Goal: Complete application form

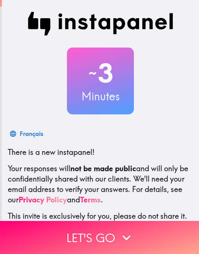
click at [87, 240] on button "Let's go" at bounding box center [99, 237] width 199 height 33
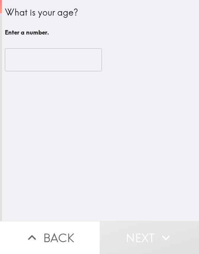
click at [27, 70] on input "number" at bounding box center [53, 59] width 97 height 23
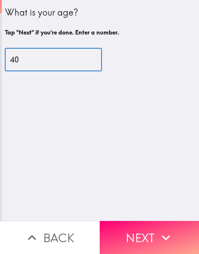
type input "40"
click at [144, 74] on div "40 ​" at bounding box center [100, 59] width 191 height 41
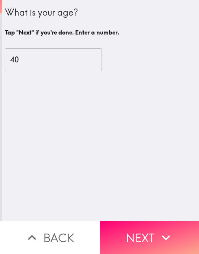
click at [138, 235] on button "Next" at bounding box center [150, 237] width 100 height 33
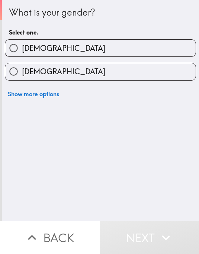
click at [26, 73] on span "[DEMOGRAPHIC_DATA]" at bounding box center [63, 71] width 83 height 10
click at [22, 73] on input "[DEMOGRAPHIC_DATA]" at bounding box center [13, 71] width 17 height 17
radio input "true"
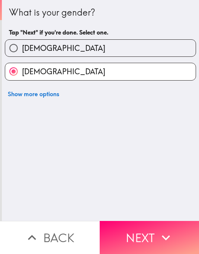
click at [129, 233] on button "Next" at bounding box center [150, 237] width 100 height 33
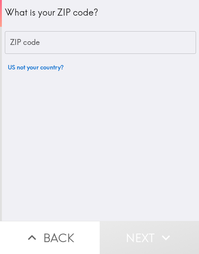
click at [21, 45] on div "ZIP code ZIP code" at bounding box center [100, 42] width 191 height 23
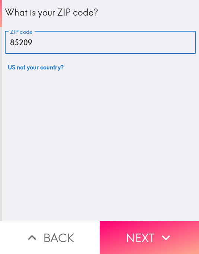
type input "85209"
click at [104, 87] on div "What is your ZIP code? ZIP code 85209 ZIP code US not your country?" at bounding box center [100, 110] width 197 height 221
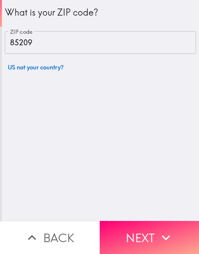
click at [134, 239] on button "Next" at bounding box center [150, 237] width 100 height 33
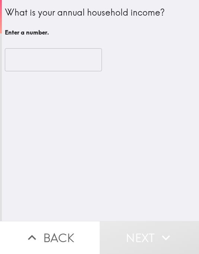
click at [18, 64] on input "number" at bounding box center [53, 59] width 97 height 23
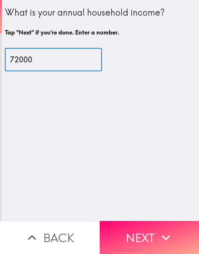
type input "72000"
click at [135, 75] on div "72000 ​" at bounding box center [100, 59] width 191 height 41
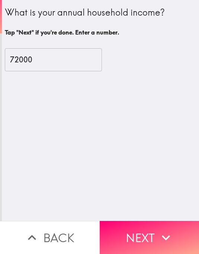
click at [150, 233] on button "Next" at bounding box center [150, 237] width 100 height 33
